Goal: Find specific page/section: Find specific page/section

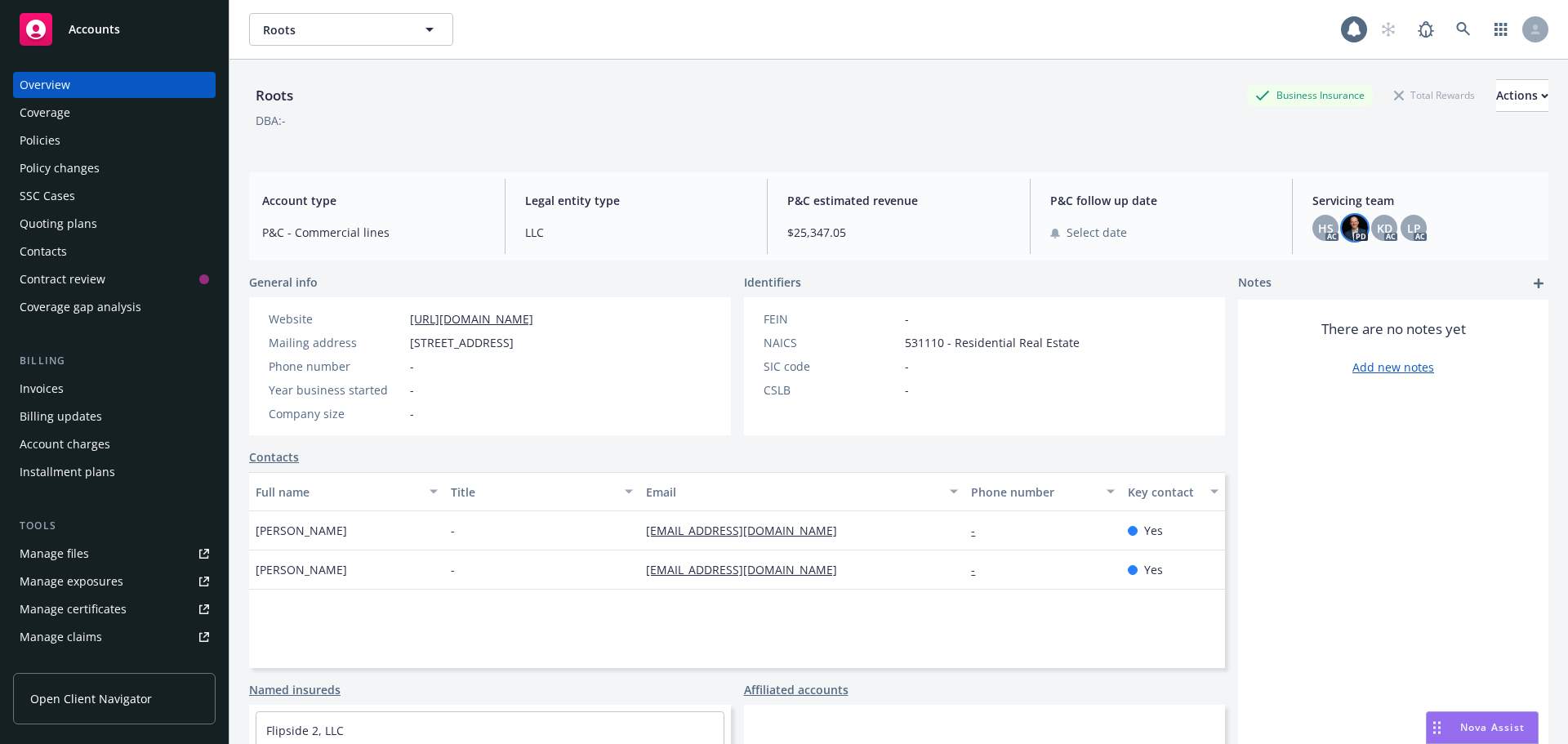
click at [1351, 224] on img at bounding box center [1354, 227] width 26 height 26
